Goal: Information Seeking & Learning: Learn about a topic

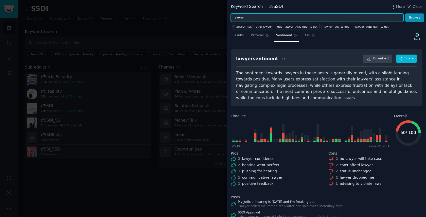
drag, startPoint x: 254, startPoint y: 17, endPoint x: 231, endPoint y: 17, distance: 23.6
click at [231, 17] on input "lawyer" at bounding box center [317, 17] width 173 height 9
click at [405, 13] on button "Browse" at bounding box center [414, 17] width 19 height 9
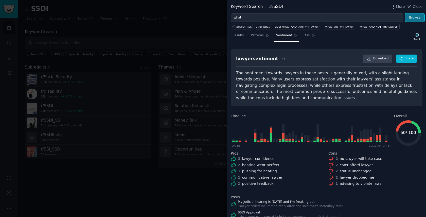
click at [413, 19] on button "Browse" at bounding box center [414, 17] width 19 height 9
click at [242, 36] on span "Results" at bounding box center [238, 35] width 11 height 5
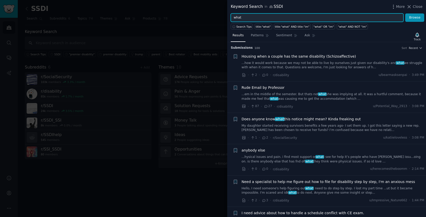
click at [253, 20] on input "what" at bounding box center [317, 17] width 173 height 9
click at [252, 20] on input "what" at bounding box center [317, 17] width 173 height 9
type input "w"
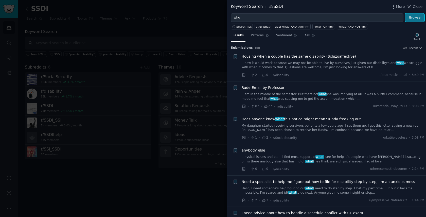
click at [413, 17] on button "Browse" at bounding box center [414, 17] width 19 height 9
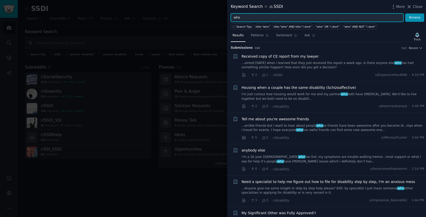
click at [314, 18] on input "who" at bounding box center [317, 17] width 173 height 9
type input "w"
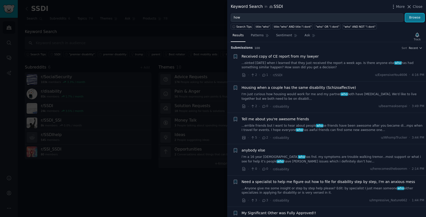
click at [413, 19] on button "Browse" at bounding box center [414, 17] width 19 height 9
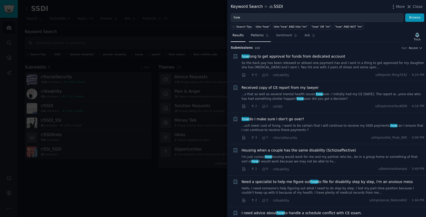
click at [259, 37] on span "Patterns" at bounding box center [257, 35] width 13 height 5
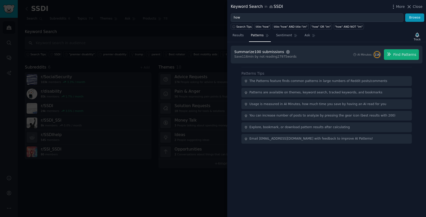
click at [286, 52] on icon "button" at bounding box center [288, 52] width 5 height 5
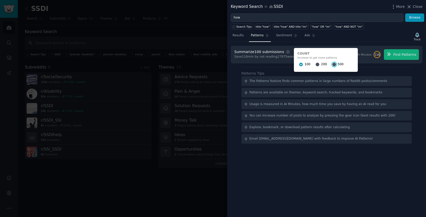
click at [333, 63] on input "500" at bounding box center [335, 65] width 4 height 4
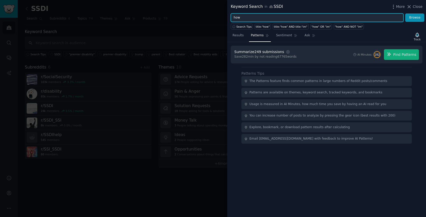
click at [293, 18] on input "how" at bounding box center [317, 17] width 173 height 9
type input "how to"
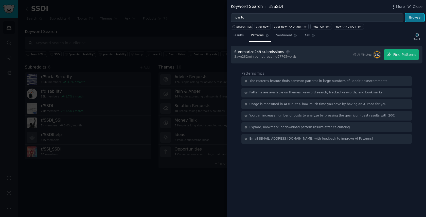
click at [412, 17] on button "Browse" at bounding box center [414, 17] width 19 height 9
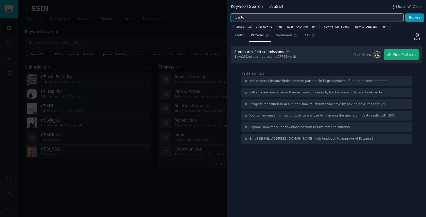
click at [346, 19] on input "how to" at bounding box center [317, 17] width 173 height 9
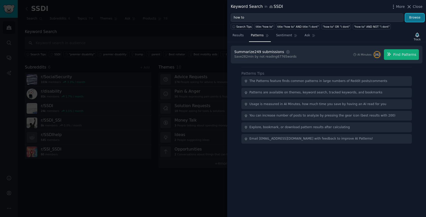
click at [409, 19] on button "Browse" at bounding box center [414, 17] width 19 height 9
click at [239, 37] on span "Results" at bounding box center [238, 35] width 11 height 5
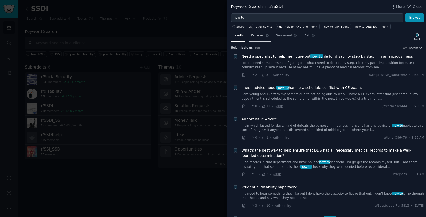
click at [261, 36] on span "Patterns" at bounding box center [257, 35] width 13 height 5
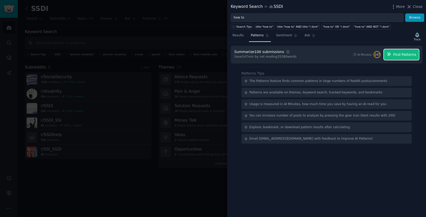
click at [389, 55] on icon "button" at bounding box center [389, 54] width 5 height 5
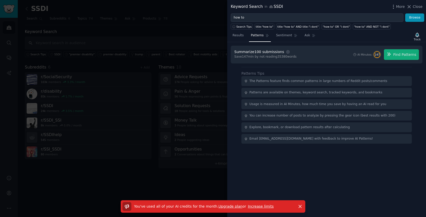
click at [254, 205] on link "Increase limits" at bounding box center [261, 206] width 26 height 4
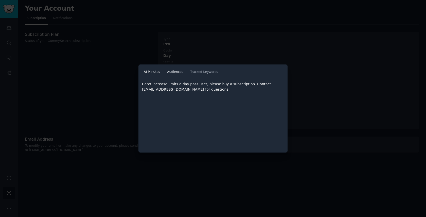
click at [176, 74] on span "Audiences" at bounding box center [175, 72] width 16 height 5
click at [199, 75] on link "Tracked Keywords" at bounding box center [203, 73] width 31 height 10
click at [156, 73] on span "AI Minutes" at bounding box center [152, 72] width 16 height 5
click at [139, 60] on div at bounding box center [213, 108] width 426 height 217
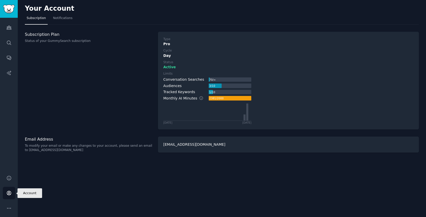
click at [9, 195] on icon "Sidebar" at bounding box center [8, 192] width 5 height 5
click at [219, 79] on div "70 / ∞" at bounding box center [230, 79] width 43 height 5
click at [221, 92] on div "1 / 10" at bounding box center [230, 92] width 43 height 5
click at [194, 97] on div "Monthly AI Minutes" at bounding box center [185, 98] width 45 height 5
click at [11, 26] on icon "Sidebar" at bounding box center [8, 27] width 5 height 5
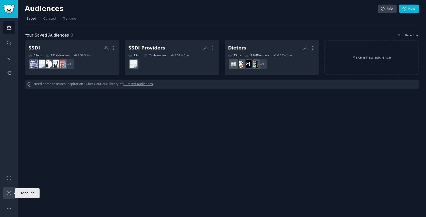
click at [10, 193] on icon "Sidebar" at bounding box center [8, 192] width 5 height 5
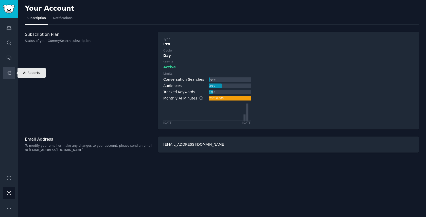
click at [9, 77] on link "AI Reports" at bounding box center [9, 73] width 12 height 12
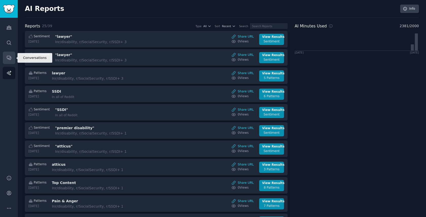
click at [9, 55] on icon "Sidebar" at bounding box center [8, 57] width 5 height 5
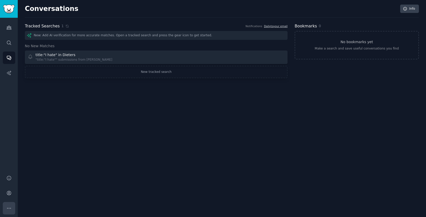
click at [11, 207] on icon "Sidebar" at bounding box center [8, 207] width 5 height 5
click at [10, 193] on icon "Sidebar" at bounding box center [8, 192] width 5 height 5
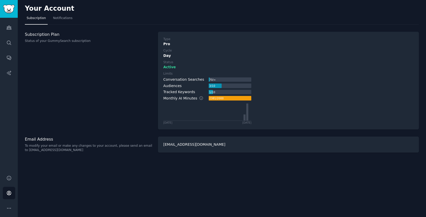
click at [47, 37] on h3 "Subscription Plan" at bounding box center [89, 34] width 128 height 5
click at [6, 8] on img "Sidebar" at bounding box center [9, 9] width 12 height 9
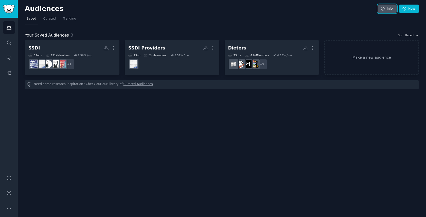
click at [389, 9] on link "Info" at bounding box center [387, 9] width 19 height 9
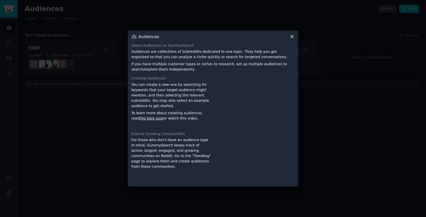
click at [293, 36] on icon at bounding box center [291, 36] width 5 height 5
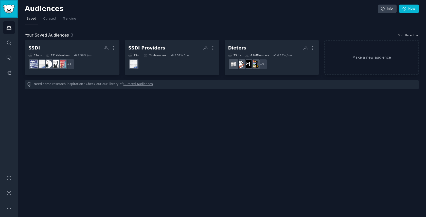
click at [7, 15] on link "Sidebar" at bounding box center [9, 9] width 18 height 18
click at [6, 194] on icon "Sidebar" at bounding box center [8, 192] width 5 height 5
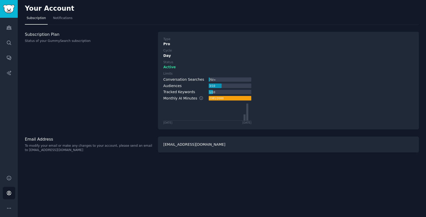
click at [167, 46] on div "Pro" at bounding box center [288, 43] width 250 height 5
click at [167, 55] on div "Day" at bounding box center [288, 55] width 250 height 5
click at [167, 68] on span "Active" at bounding box center [169, 66] width 12 height 5
click at [151, 92] on div "Subscription Plan Status of your GummySearch subscription" at bounding box center [89, 81] width 128 height 98
